Goal: Task Accomplishment & Management: Manage account settings

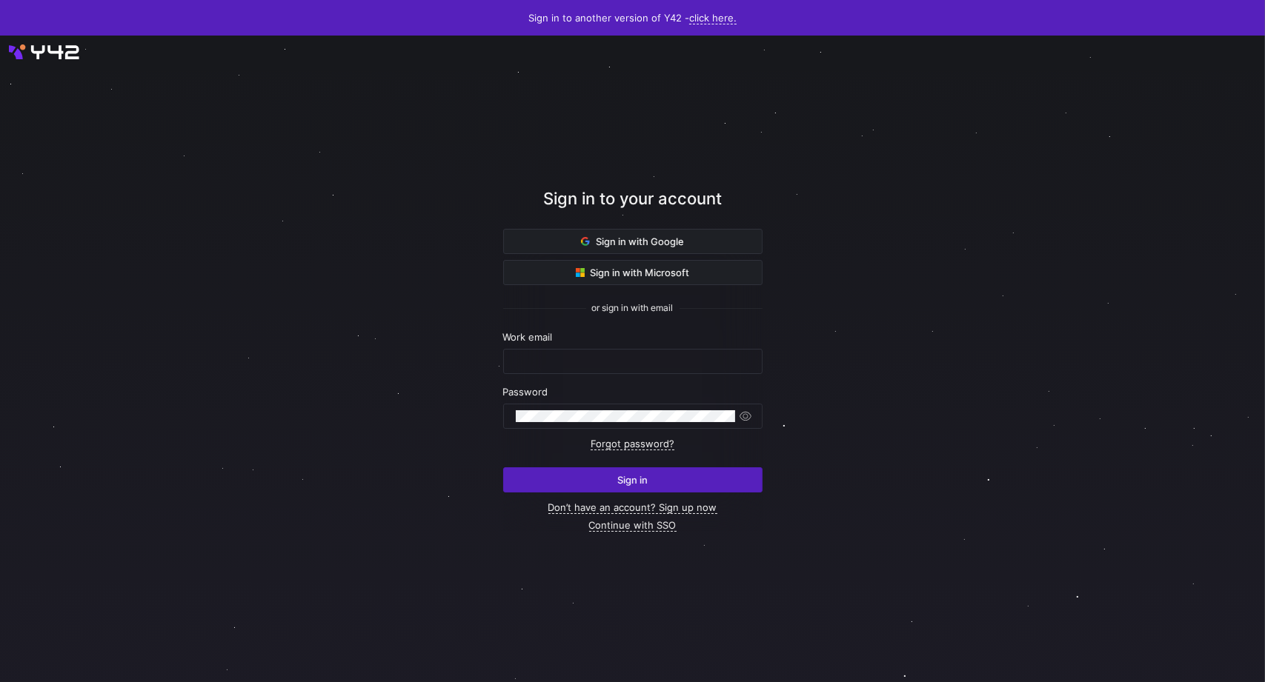
type input "[PERSON_NAME][EMAIL_ADDRESS][PERSON_NAME][DOMAIN_NAME]"
click at [1039, 296] on div at bounding box center [632, 359] width 1138 height 582
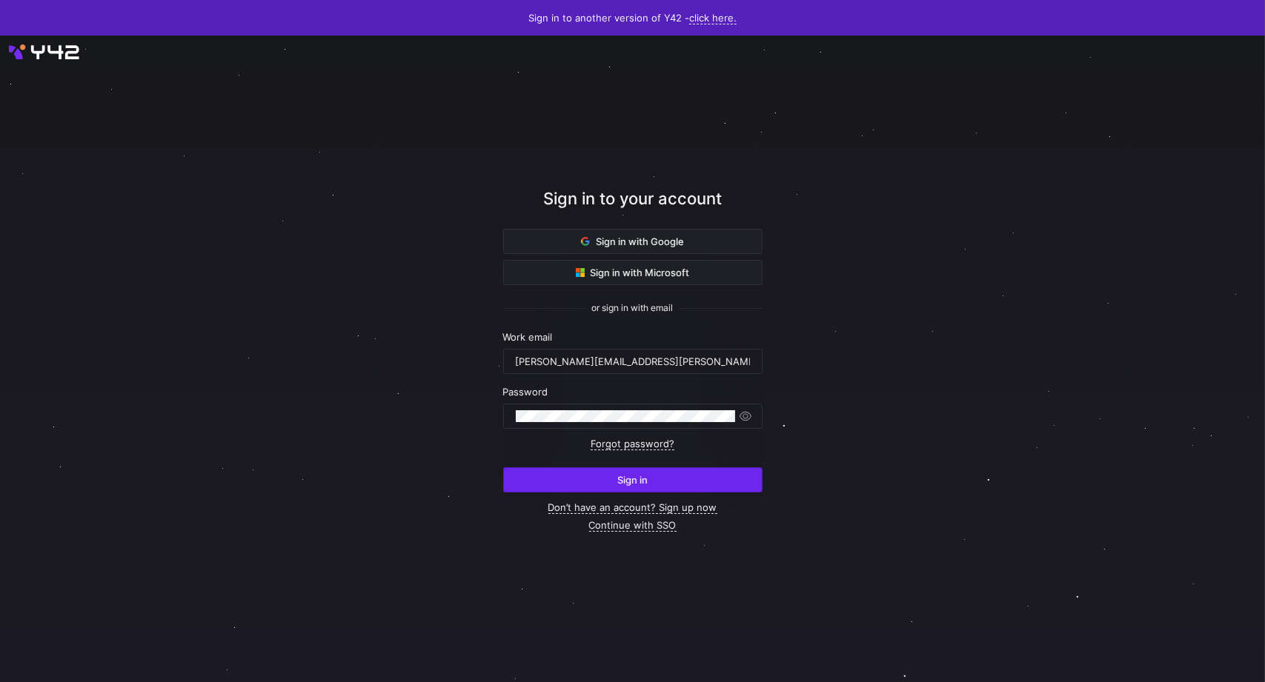
click at [715, 481] on span "submit" at bounding box center [633, 480] width 258 height 24
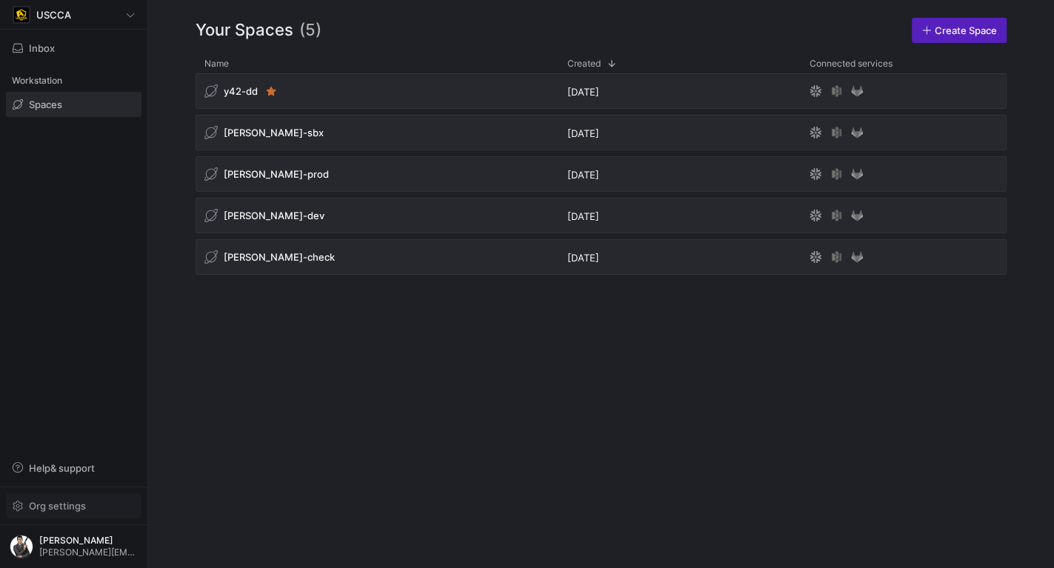
click at [93, 503] on span "Org settings" at bounding box center [74, 506] width 122 height 12
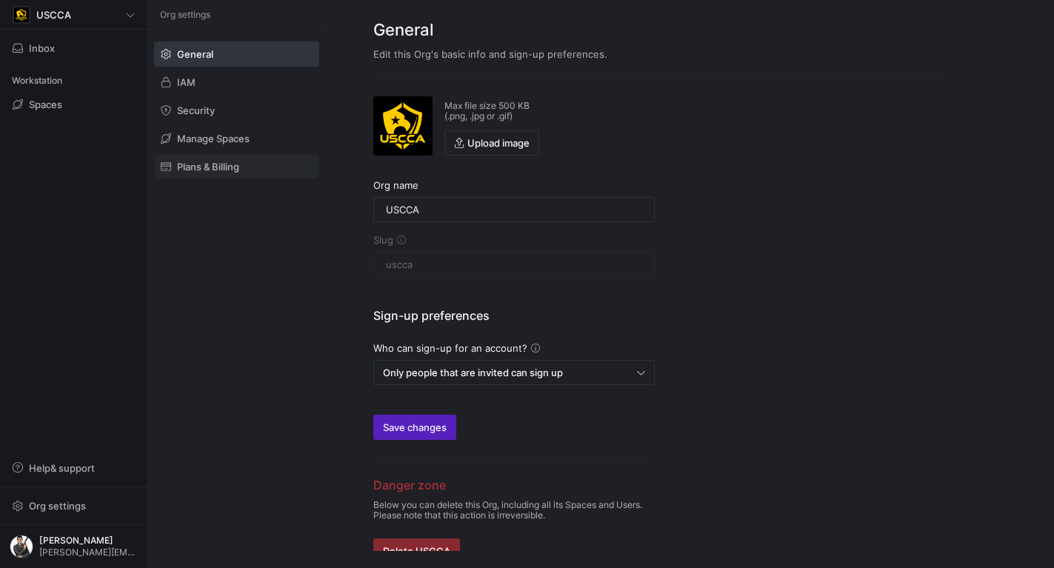
click at [239, 167] on span "Plans & Billing" at bounding box center [208, 167] width 62 height 12
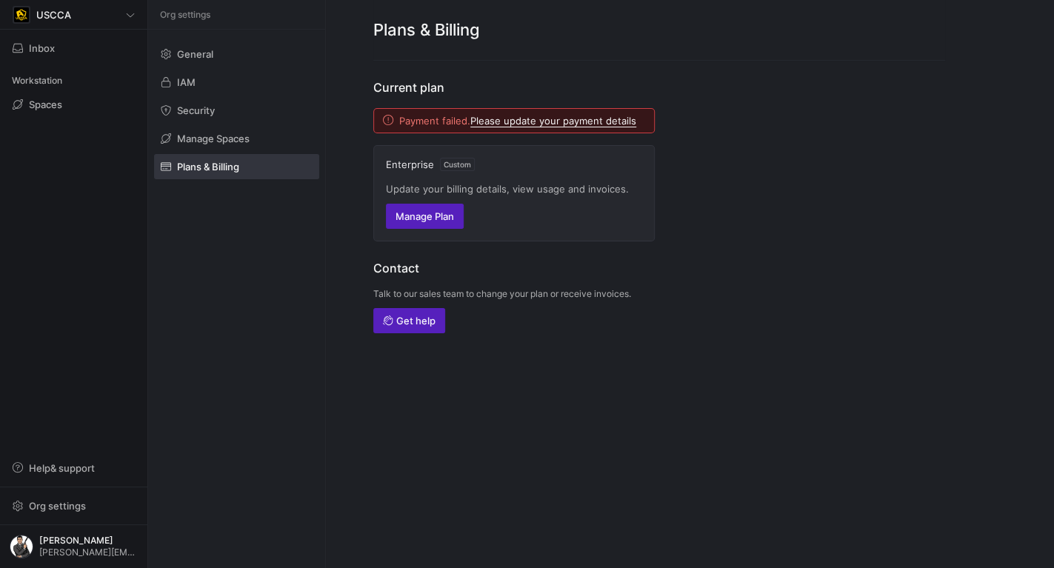
click at [554, 121] on link "Please update your payment details" at bounding box center [554, 121] width 166 height 13
click at [434, 221] on span "button" at bounding box center [425, 217] width 76 height 24
